Goal: Transaction & Acquisition: Purchase product/service

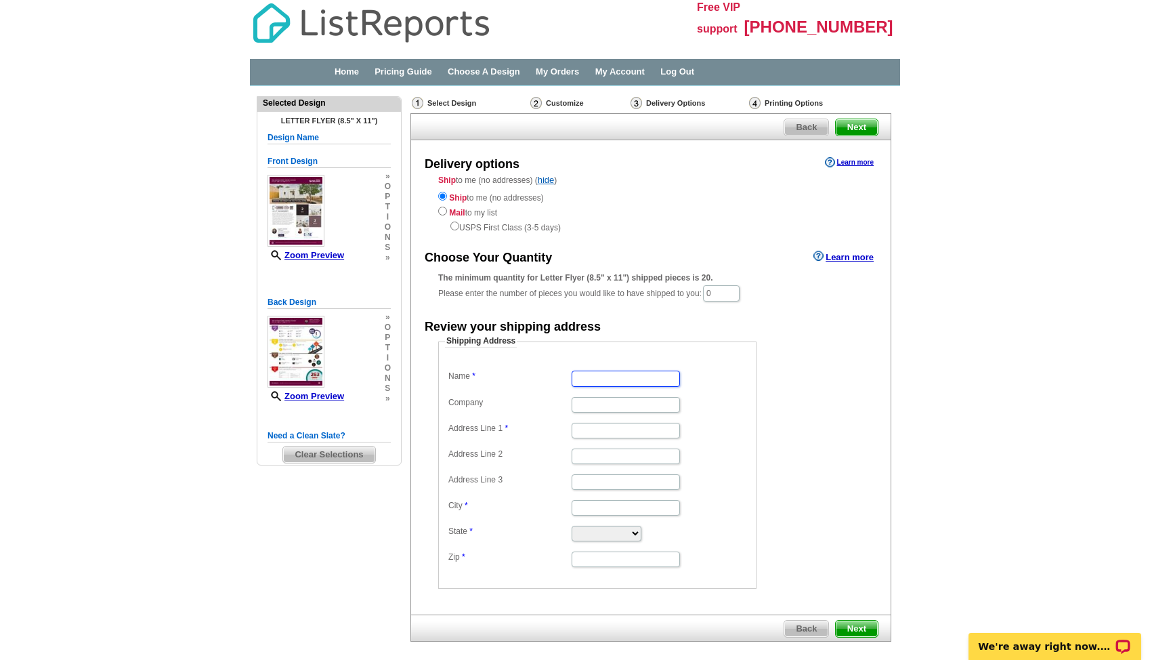
click at [646, 372] on input "Name" at bounding box center [626, 378] width 108 height 16
type input "[PERSON_NAME]"
type input "[STREET_ADDRESS]"
type input "[GEOGRAPHIC_DATA]"
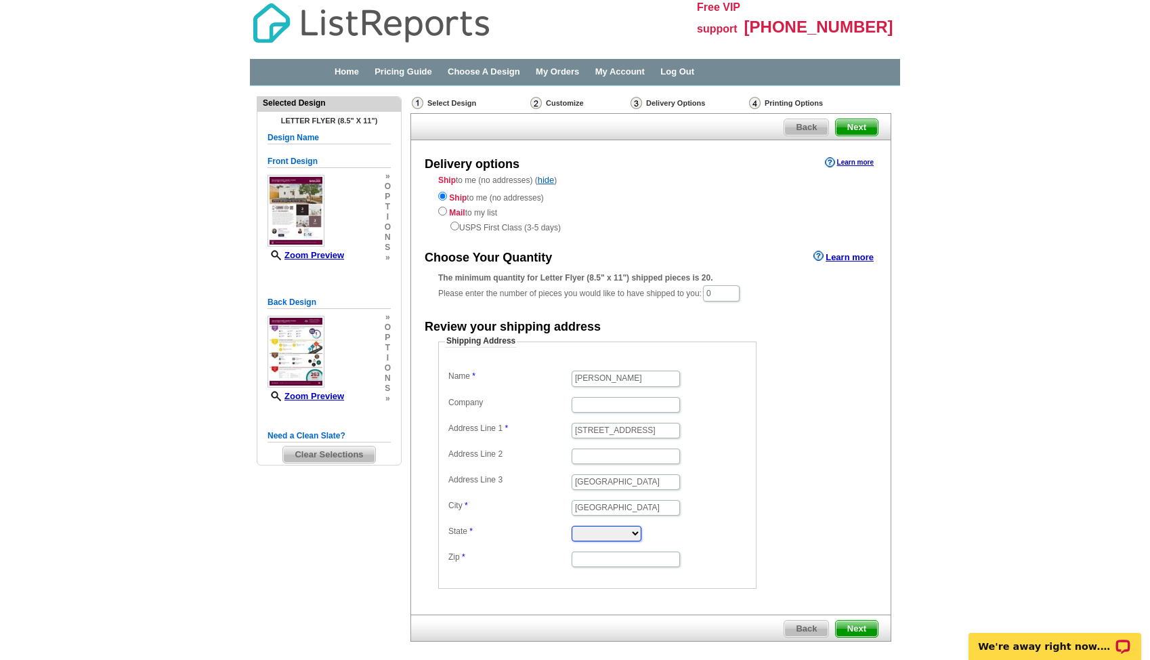
select select "CO"
type input "80221"
drag, startPoint x: 731, startPoint y: 291, endPoint x: 672, endPoint y: 289, distance: 59.6
click at [672, 289] on div "The minimum quantity for Letter Flyer (8.5" x 11") shipped pieces is 20. Please…" at bounding box center [650, 287] width 425 height 31
type input "100"
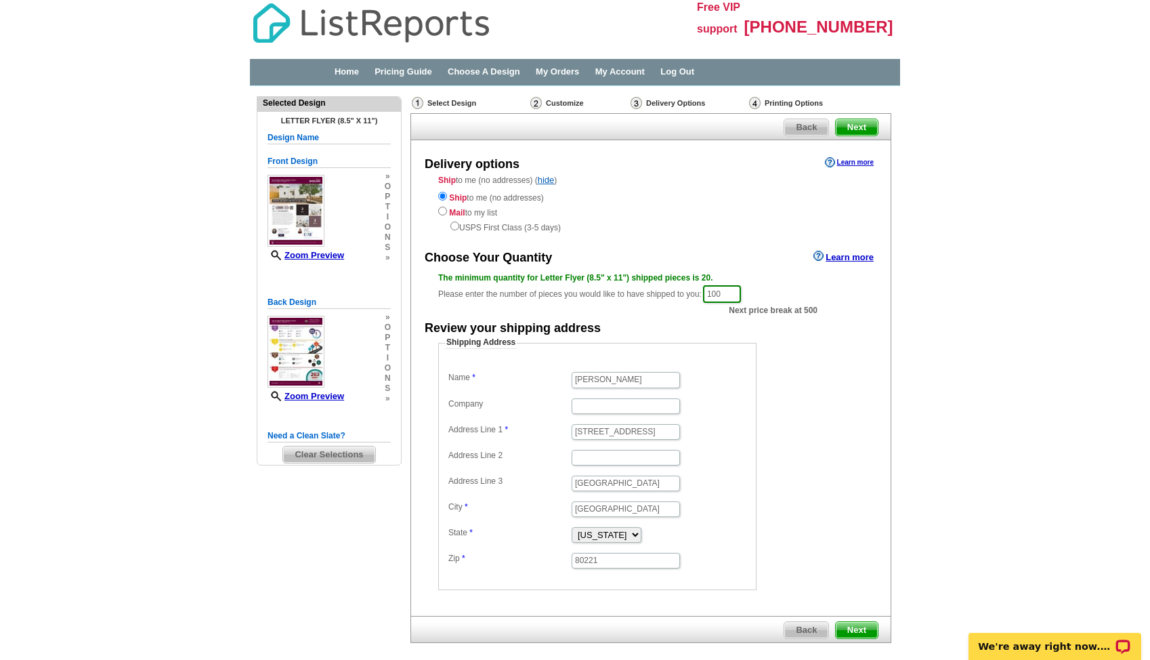
click at [856, 631] on span "Next" at bounding box center [857, 630] width 42 height 16
click at [857, 630] on span "Next" at bounding box center [857, 630] width 42 height 16
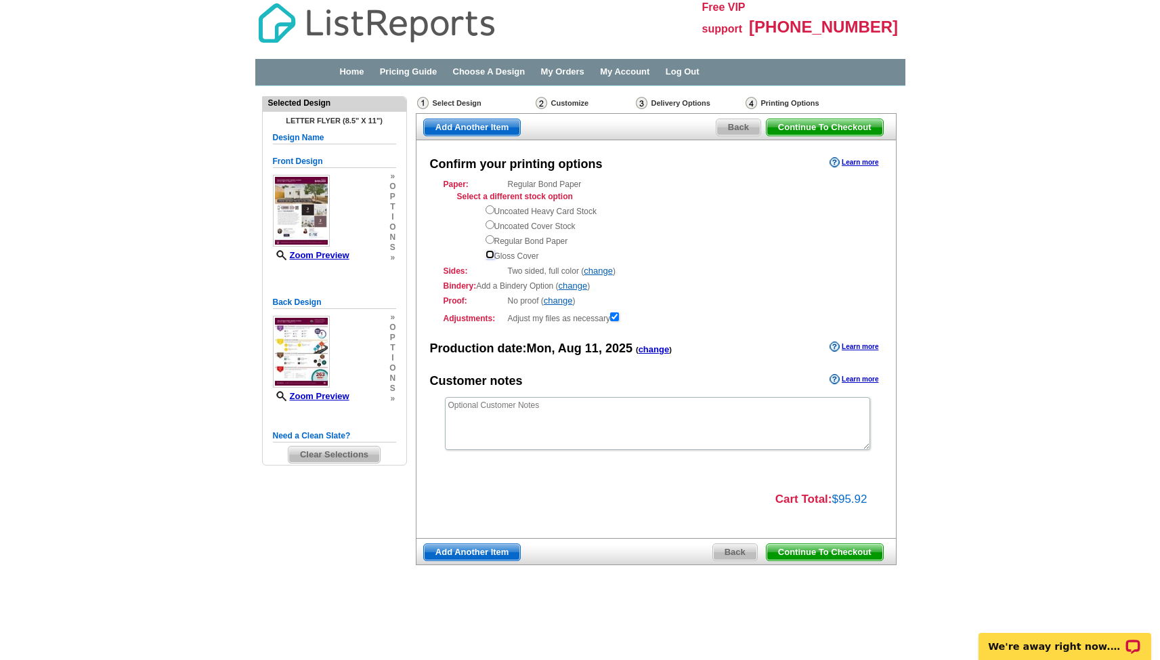
click at [486, 252] on input "radio" at bounding box center [490, 254] width 9 height 9
radio input "true"
click at [836, 553] on span "Continue To Checkout" at bounding box center [825, 552] width 116 height 16
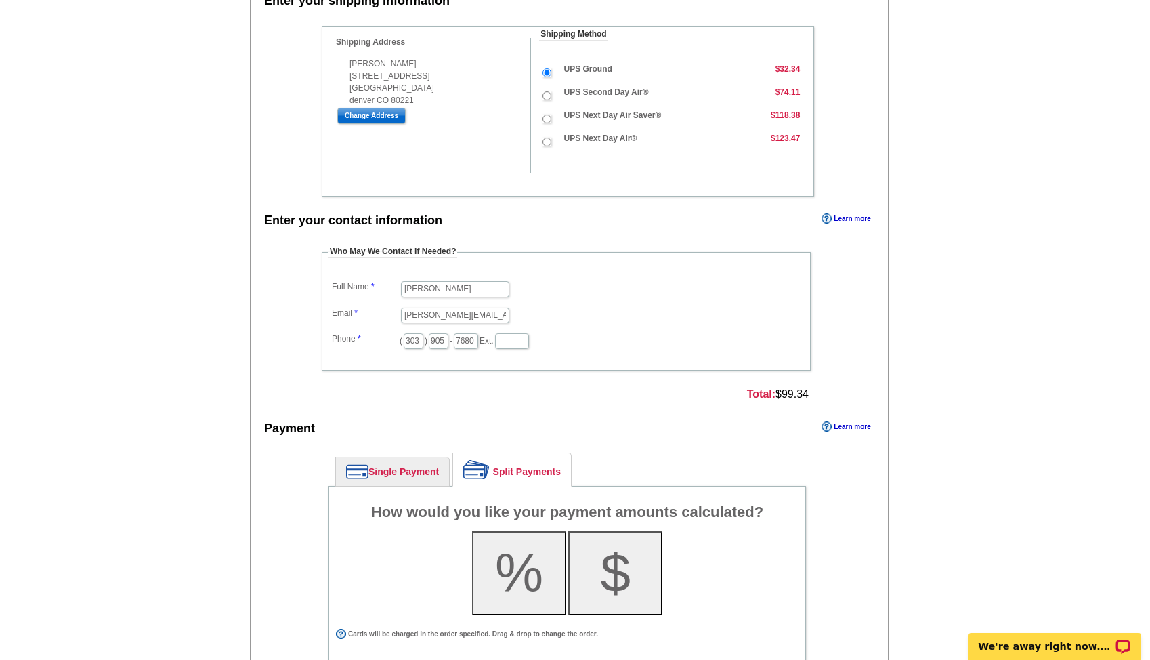
scroll to position [383, 0]
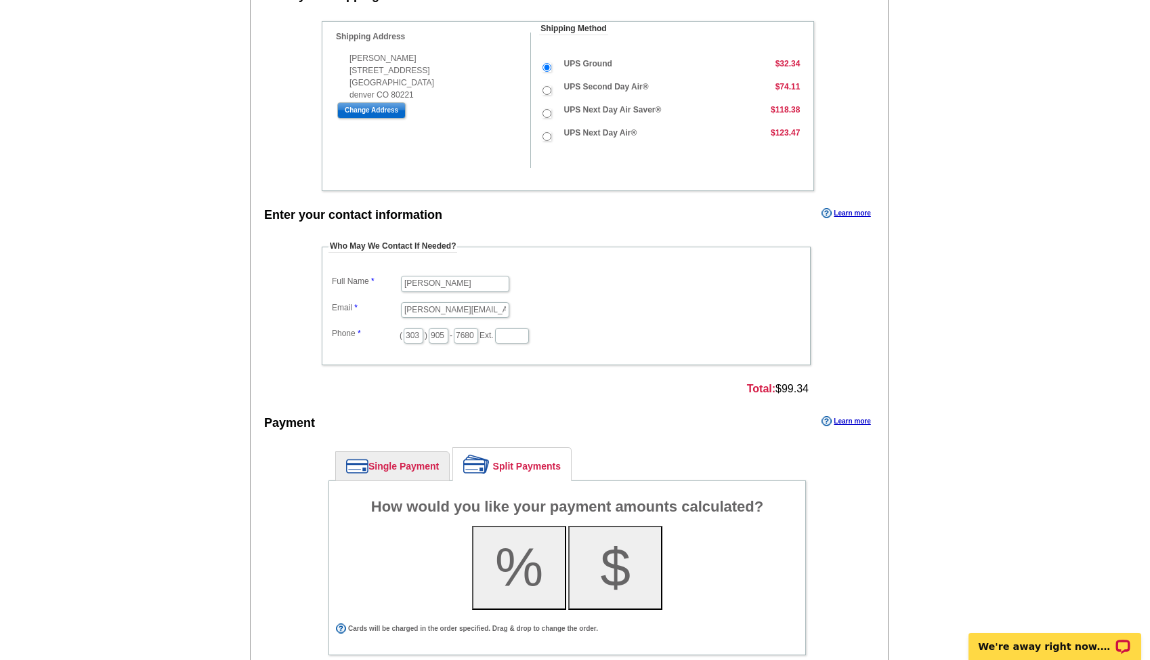
click at [394, 471] on link "Single Payment" at bounding box center [392, 466] width 113 height 28
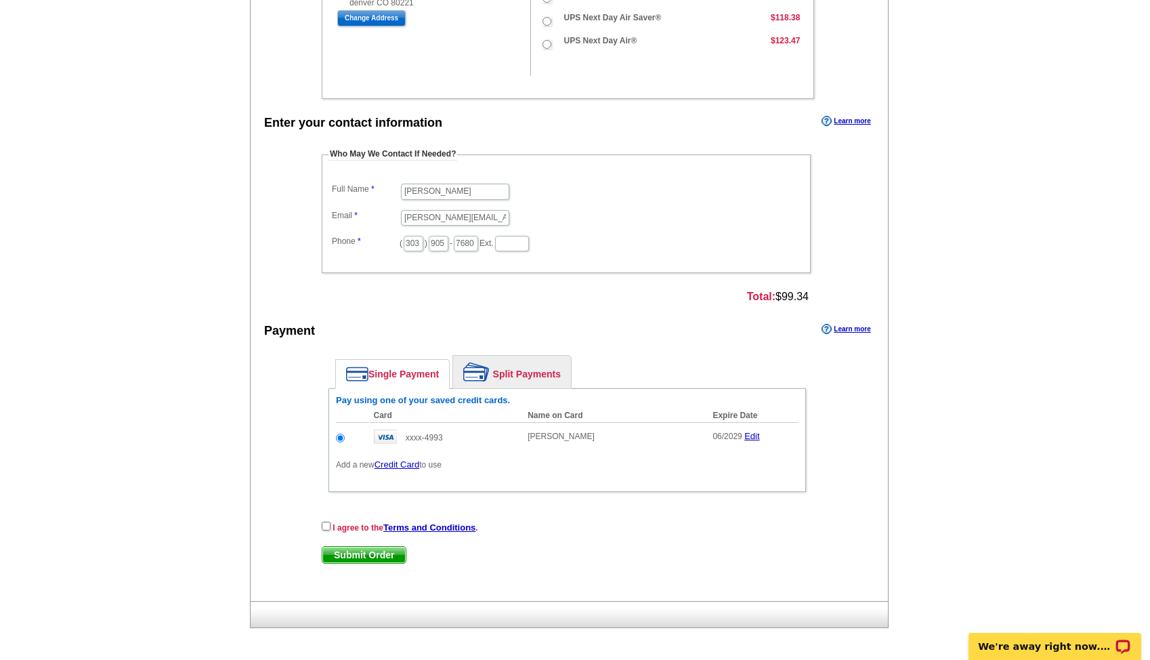
scroll to position [478, 0]
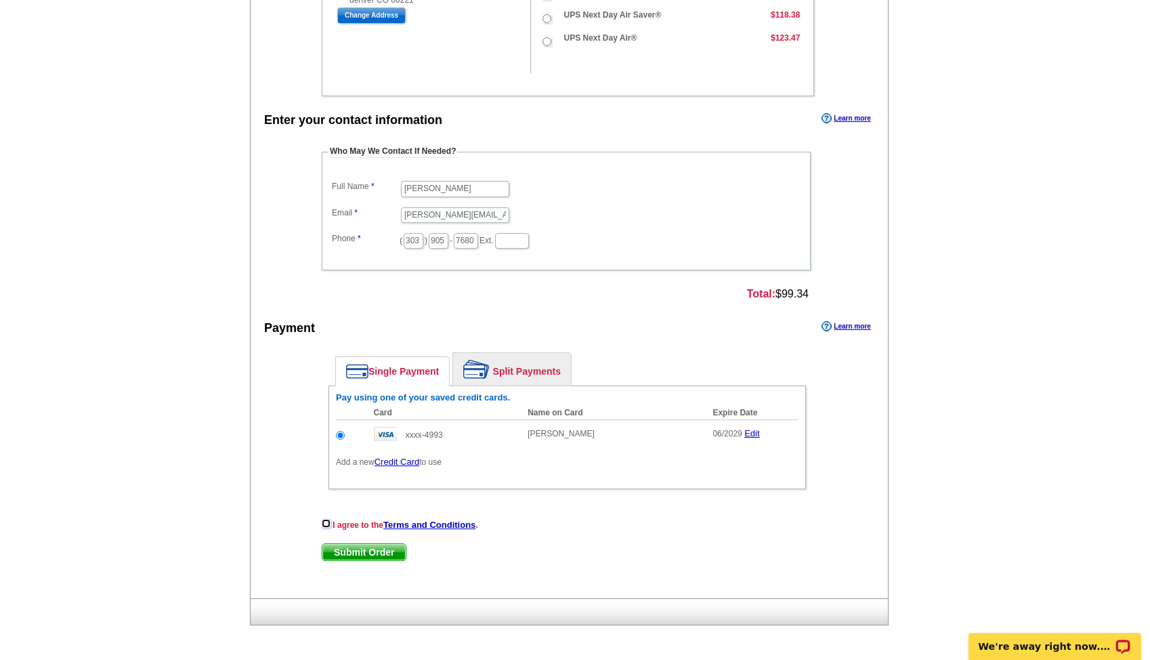
click at [327, 524] on input "checkbox" at bounding box center [326, 523] width 9 height 9
checkbox input "true"
click at [356, 553] on span "Submit Order" at bounding box center [363, 552] width 83 height 16
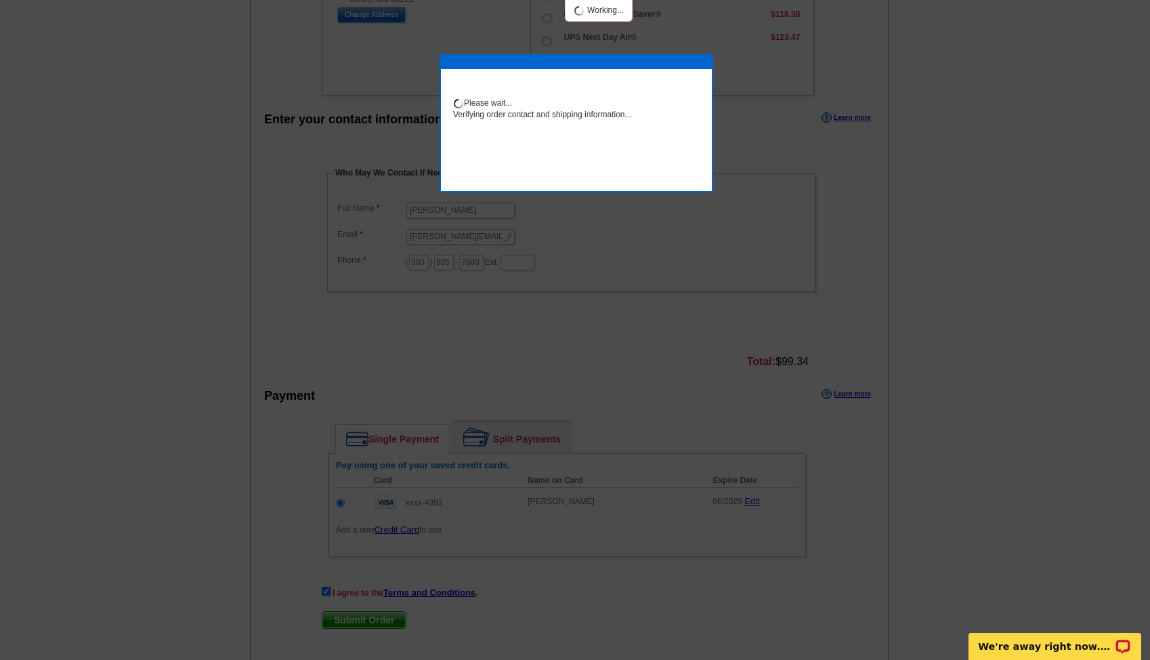
scroll to position [467, 0]
